Goal: Task Accomplishment & Management: Use online tool/utility

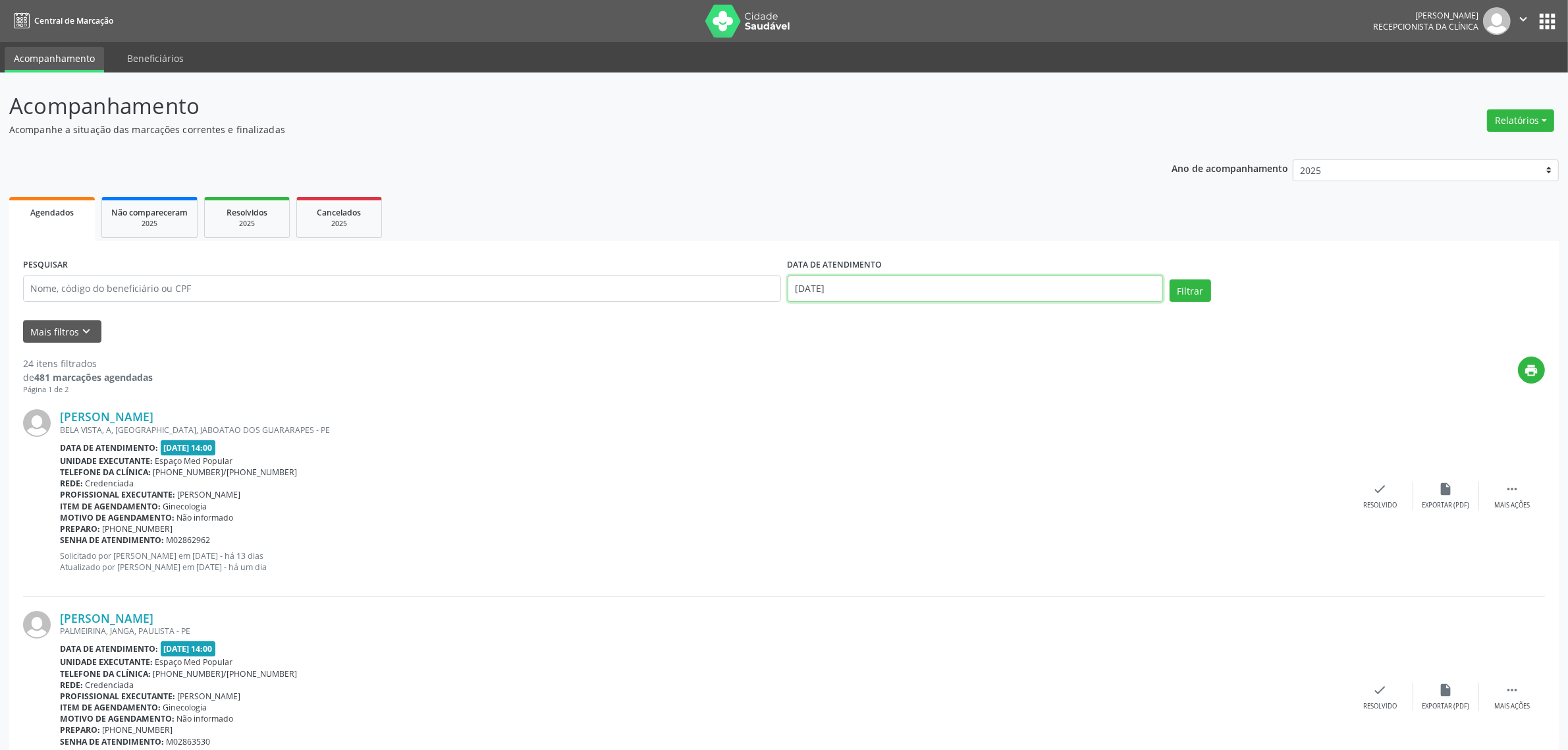
click at [1101, 290] on input "[DATE]" at bounding box center [975, 289] width 376 height 26
click at [913, 435] on span "21" at bounding box center [917, 435] width 25 height 25
type input "21/08/2025"
click at [913, 435] on span "21" at bounding box center [917, 435] width 25 height 25
click at [1508, 120] on button "Relatórios" at bounding box center [1520, 120] width 67 height 22
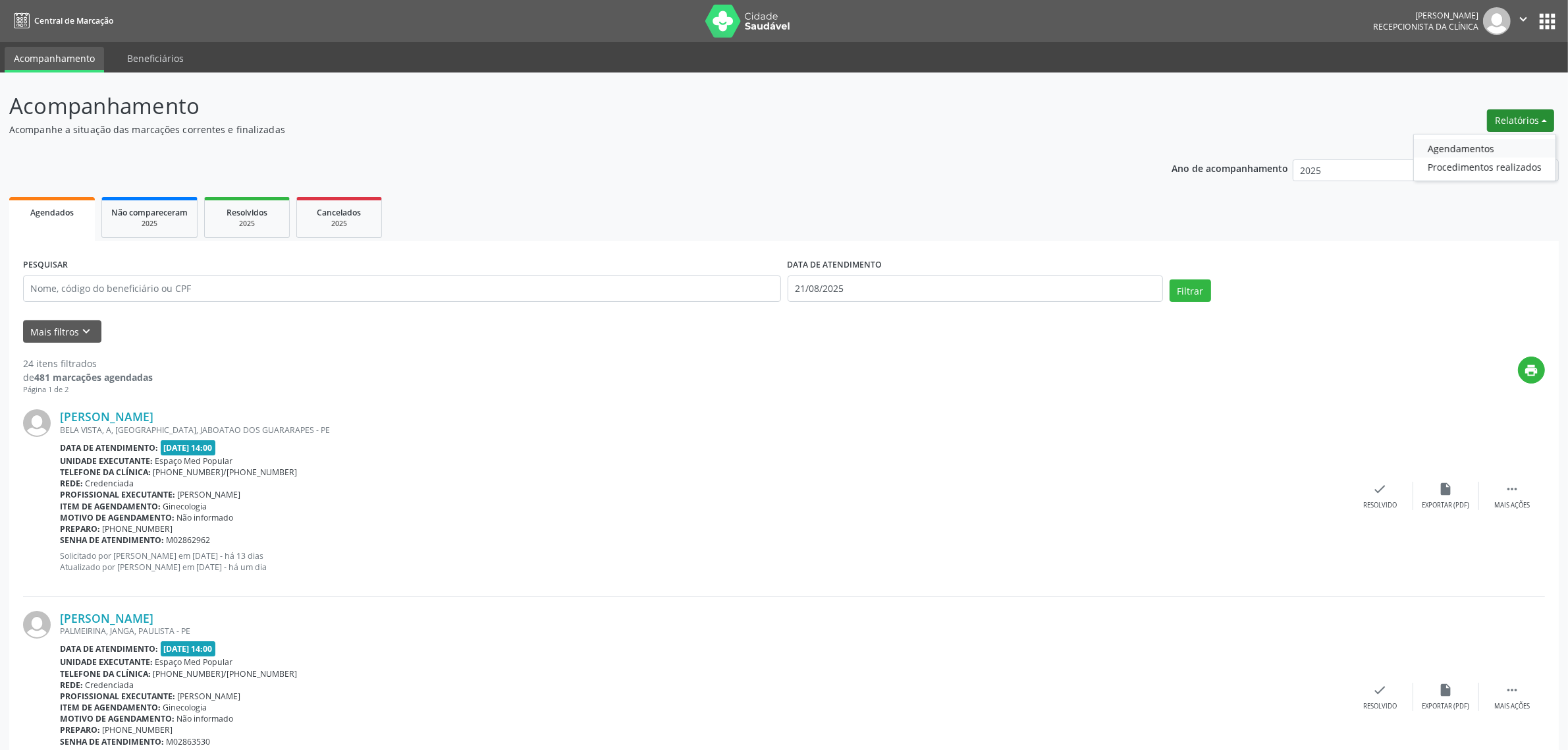
click at [1451, 146] on link "Agendamentos" at bounding box center [1485, 149] width 142 height 18
select select "7"
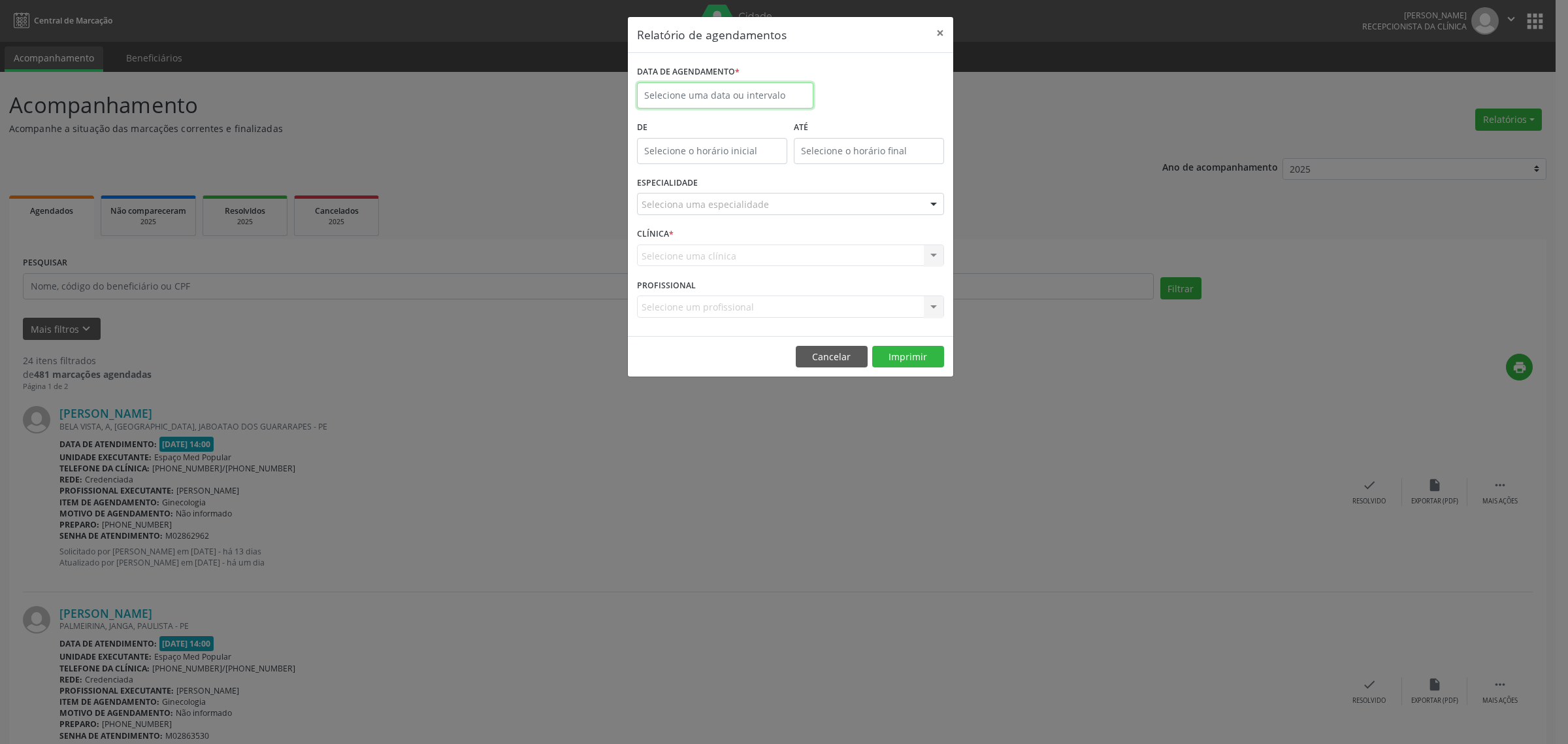
click at [761, 95] on input "text" at bounding box center [725, 95] width 176 height 26
click at [766, 246] on span "21" at bounding box center [765, 241] width 25 height 25
type input "21/08/2025"
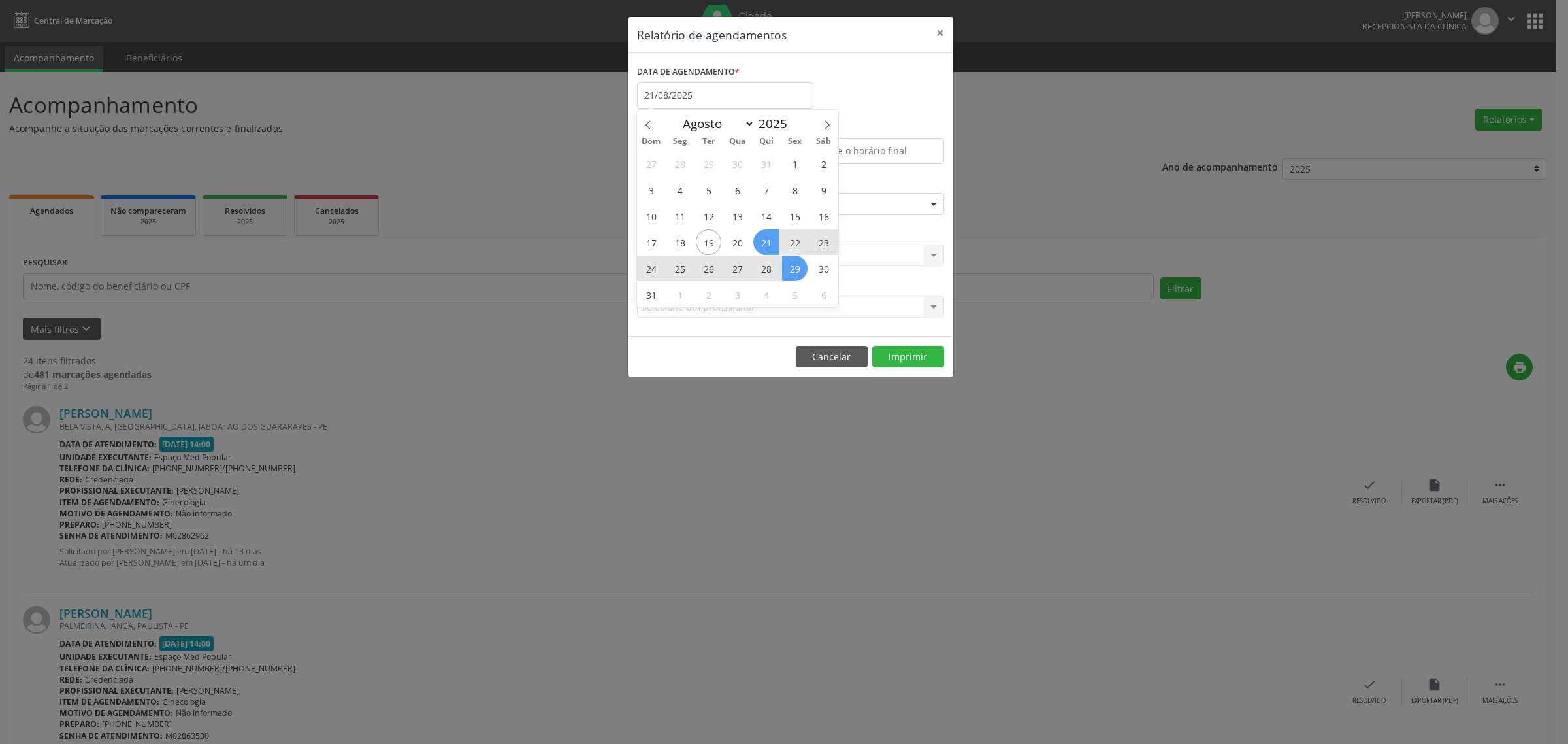
click at [803, 274] on span "29" at bounding box center [794, 267] width 25 height 25
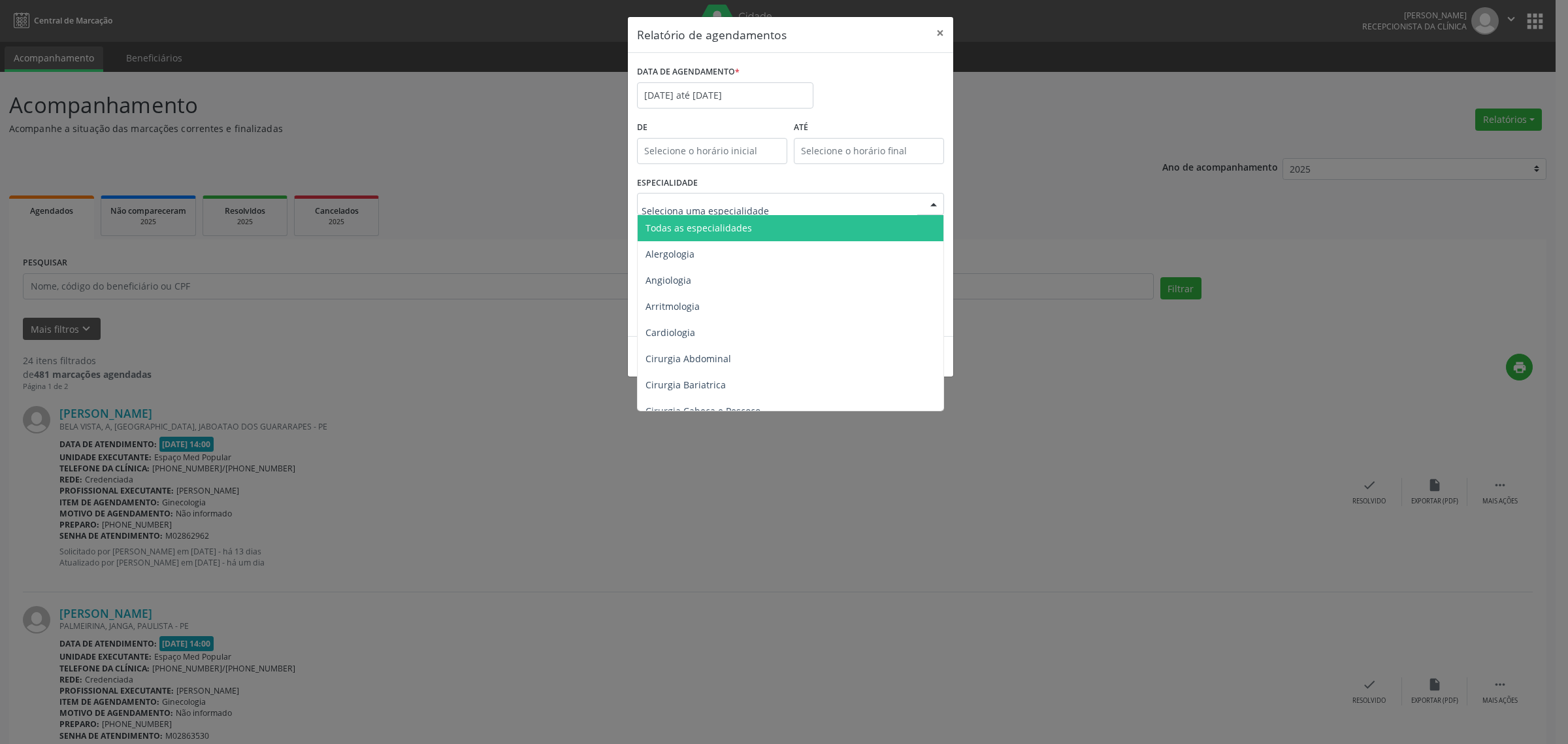
click at [771, 199] on div at bounding box center [790, 203] width 307 height 22
click at [772, 227] on span "Todas as especialidades" at bounding box center [791, 228] width 308 height 26
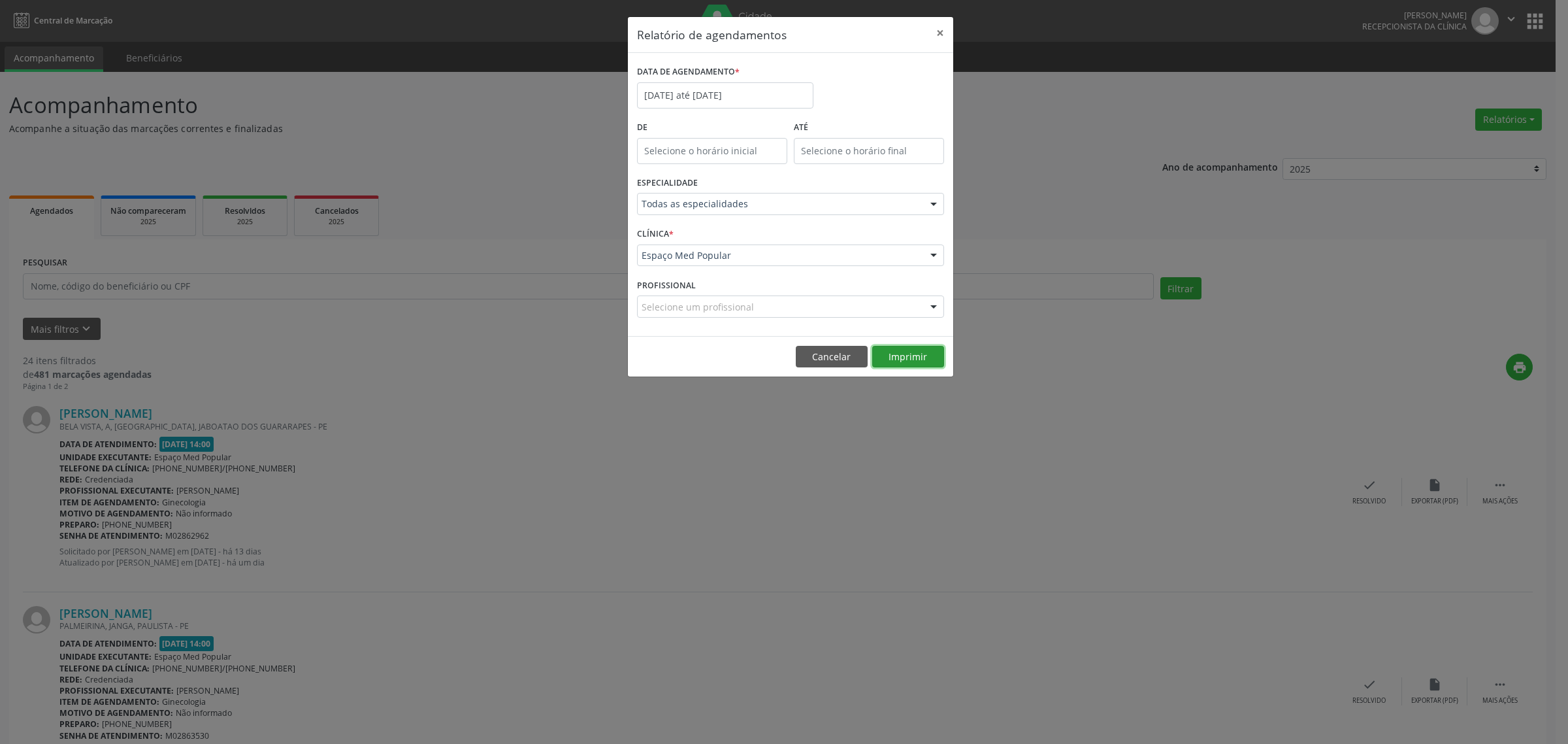
click at [902, 351] on button "Imprimir" at bounding box center [908, 357] width 72 height 22
